Goal: Transaction & Acquisition: Purchase product/service

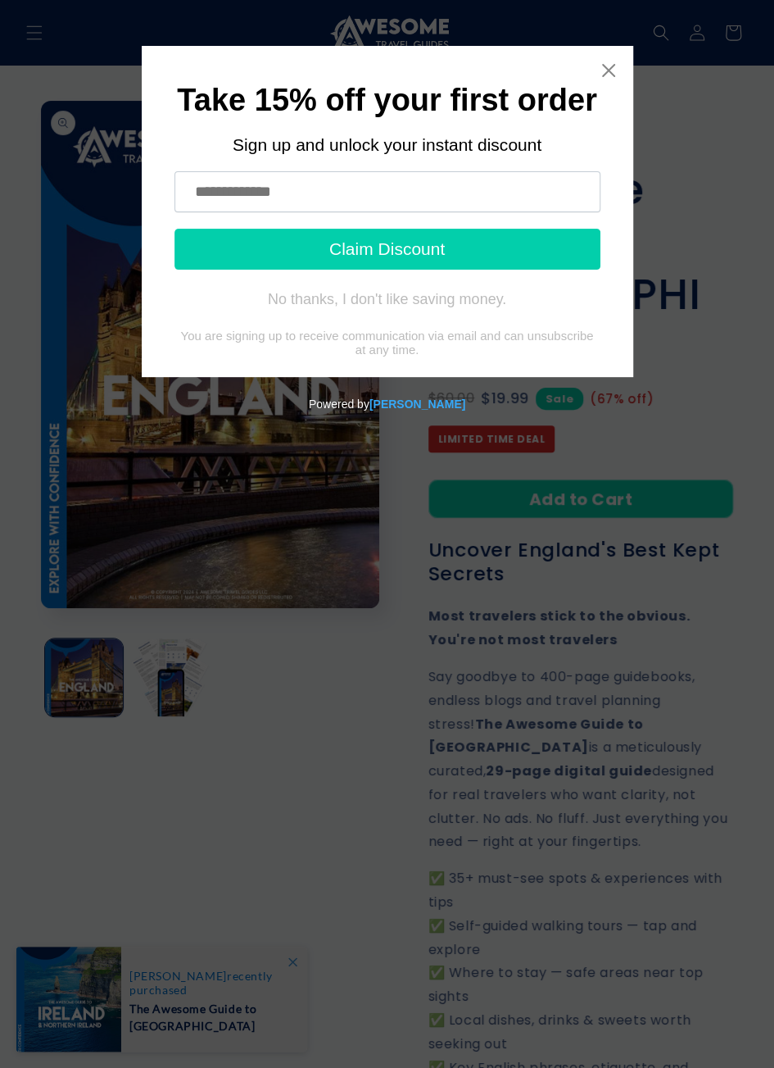
click at [615, 67] on icon "Close widget" at bounding box center [609, 70] width 16 height 16
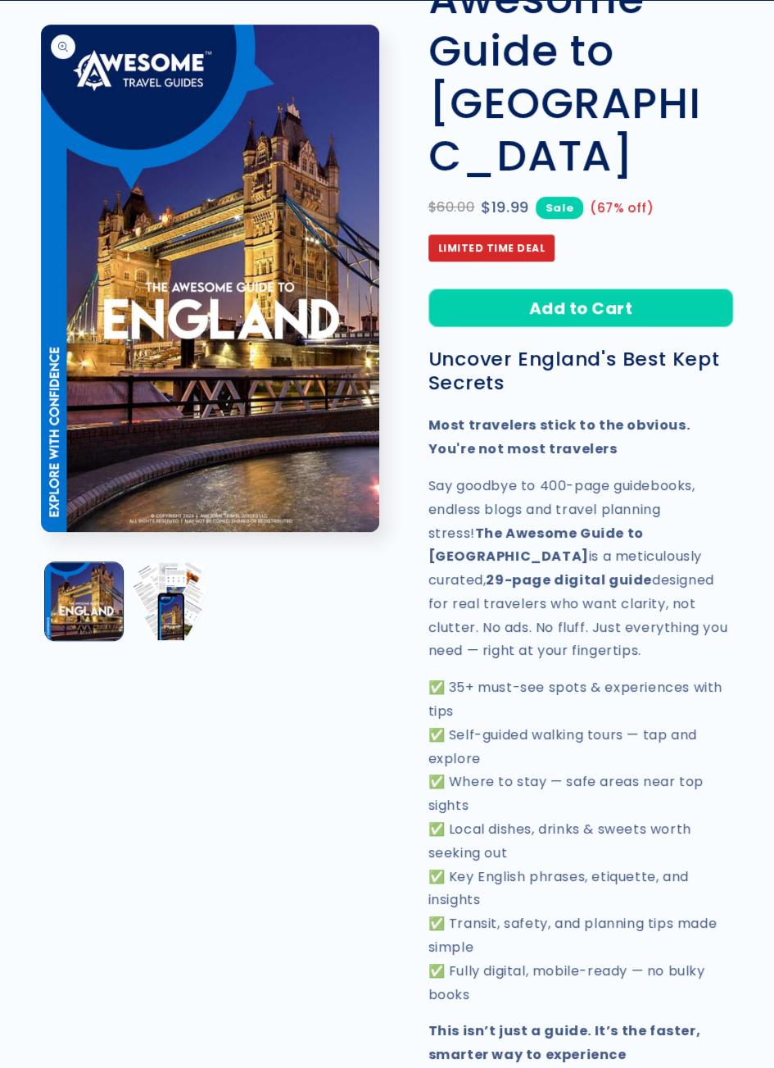
scroll to position [361, 0]
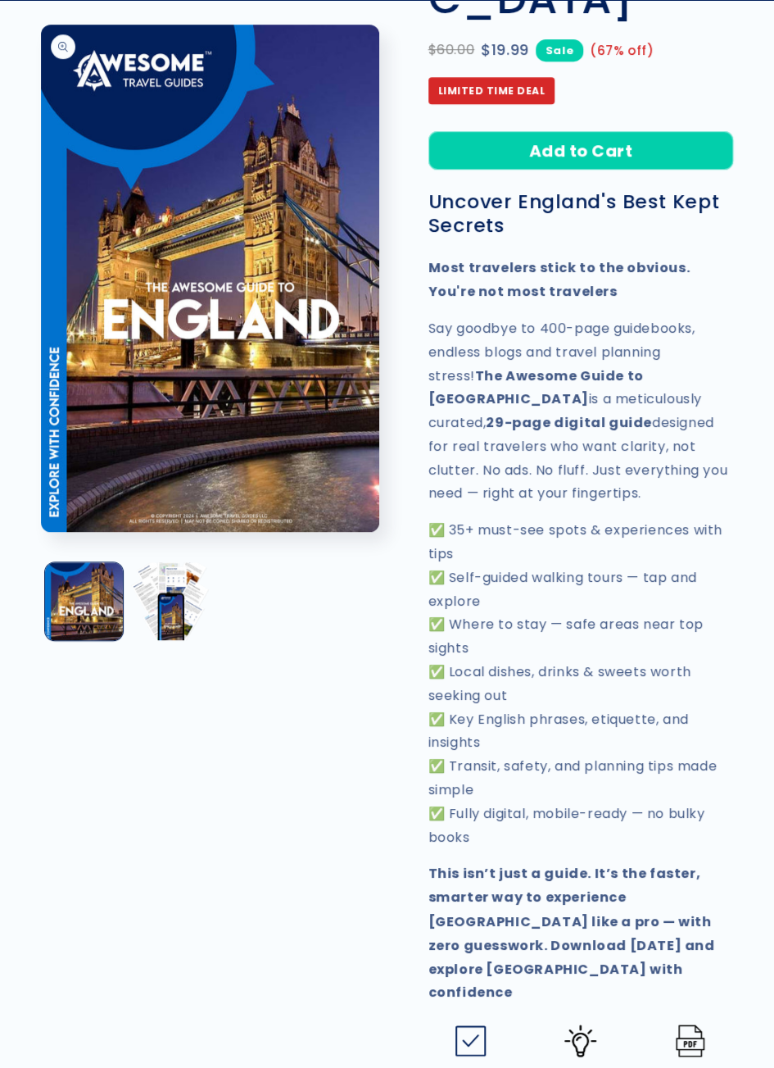
click at [172, 598] on button "Load image 2 in gallery view" at bounding box center [170, 601] width 78 height 78
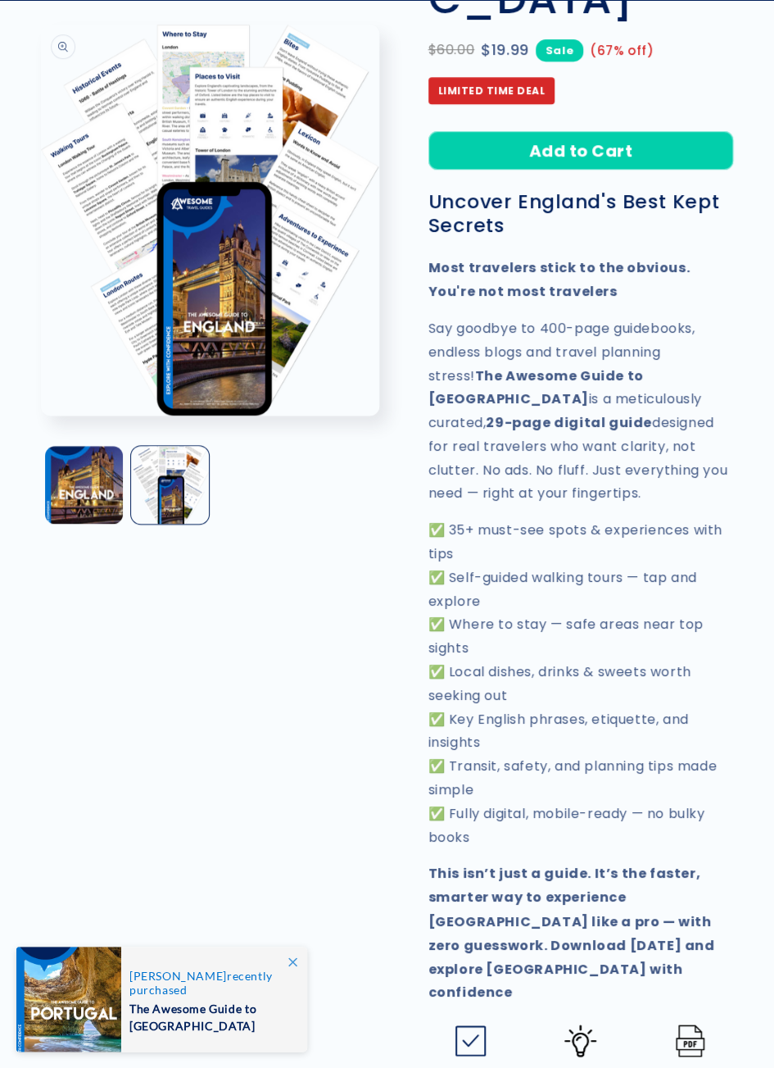
click at [596, 131] on button "Add to Cart" at bounding box center [582, 150] width 306 height 39
